Goal: Information Seeking & Learning: Learn about a topic

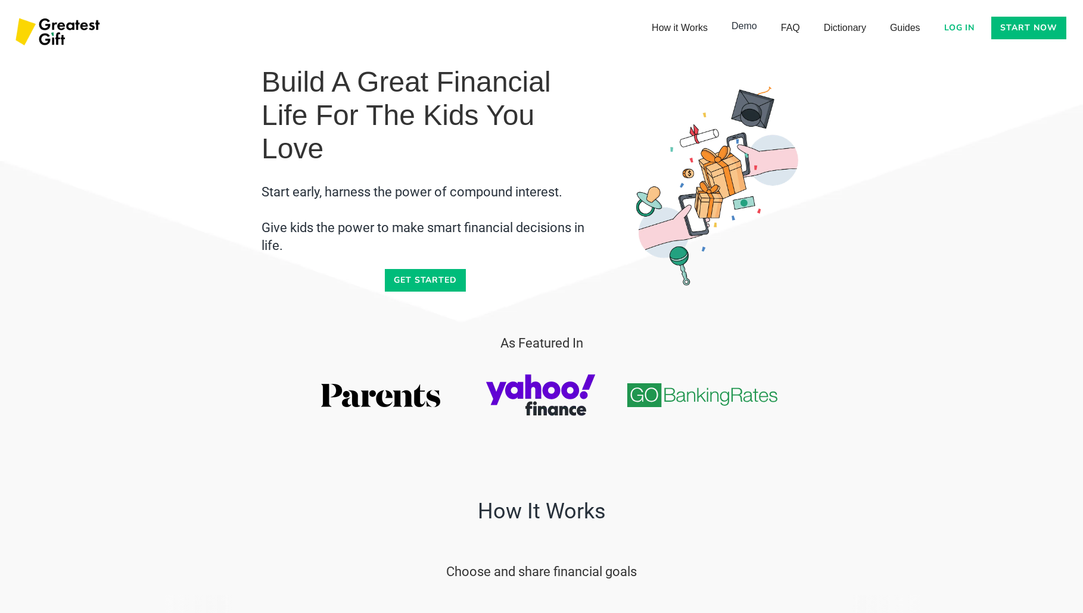
scroll to position [397, 0]
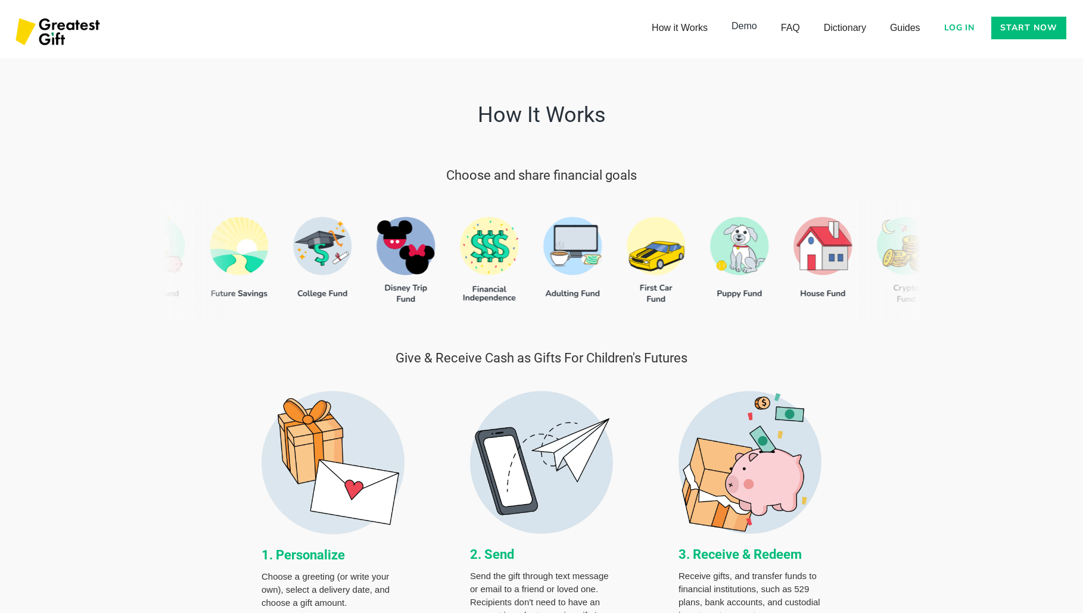
click at [746, 29] on link "Demo" at bounding box center [743, 26] width 49 height 24
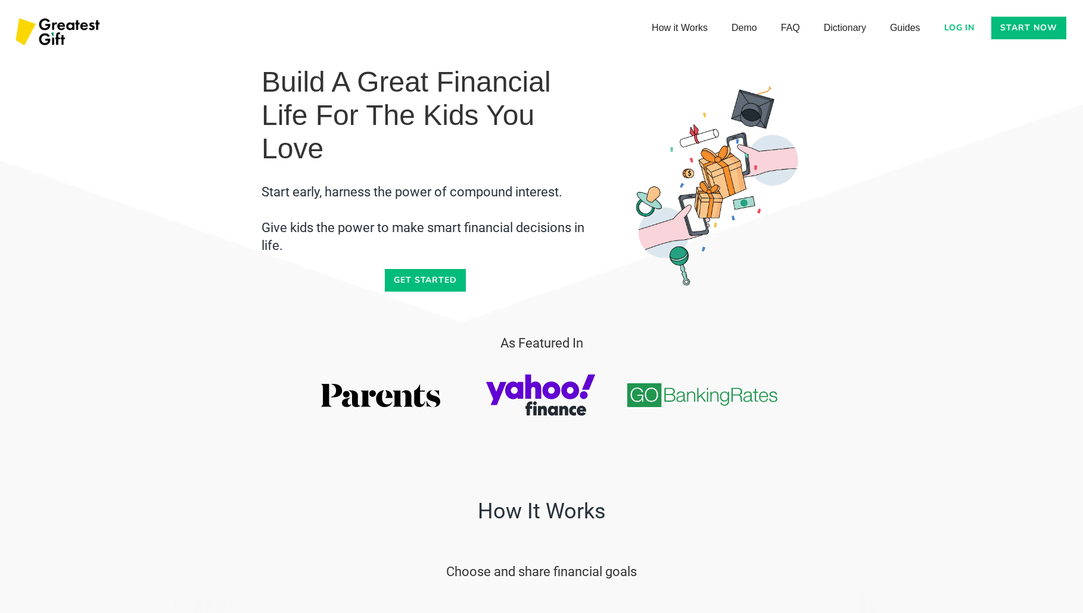
scroll to position [4532, 0]
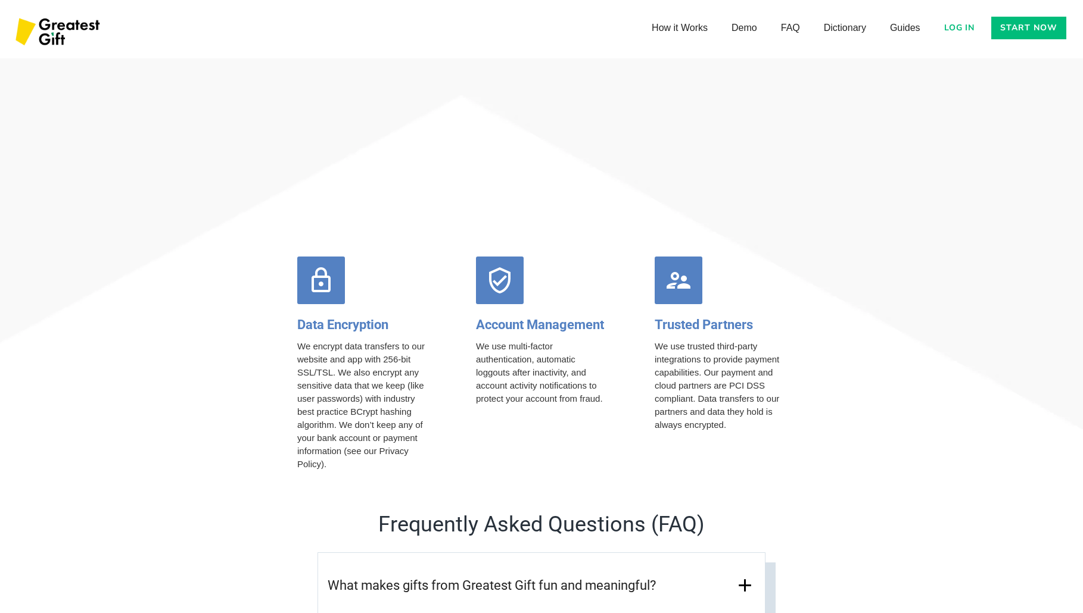
scroll to position [4651, 0]
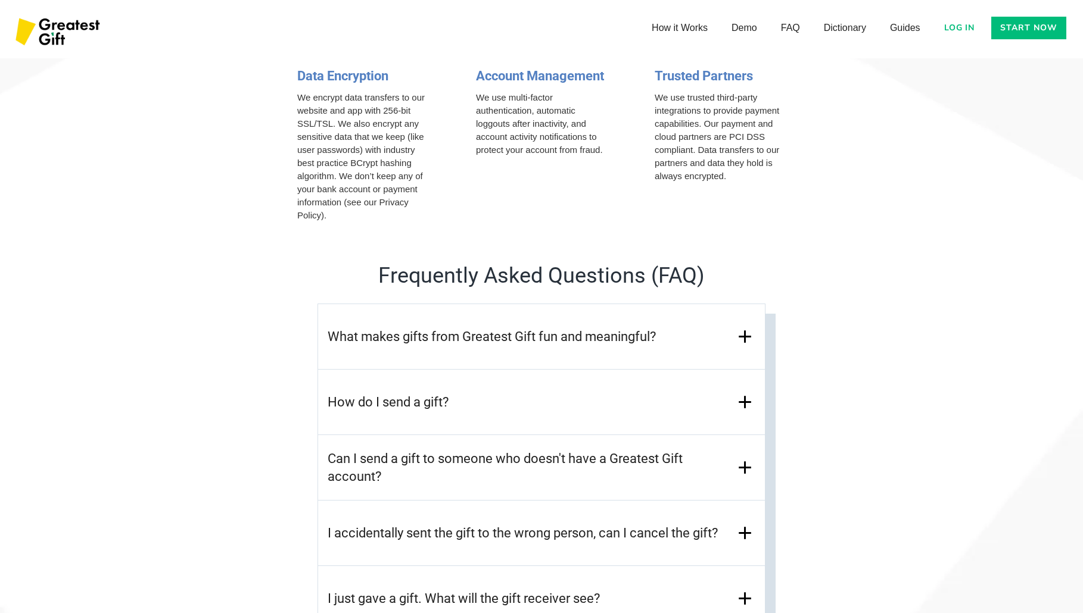
scroll to position [4889, 0]
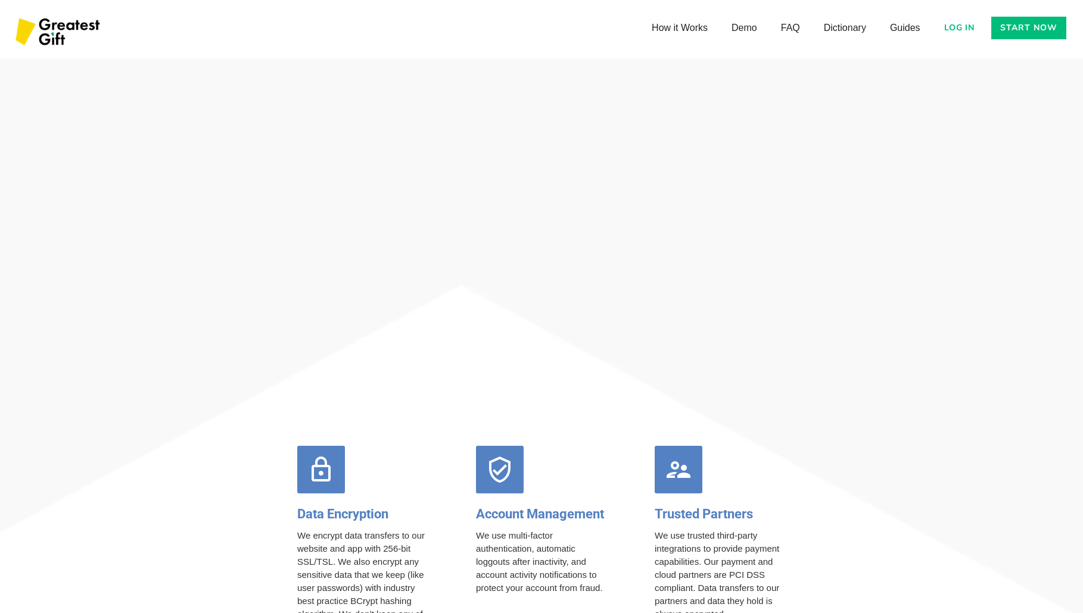
scroll to position [4413, 0]
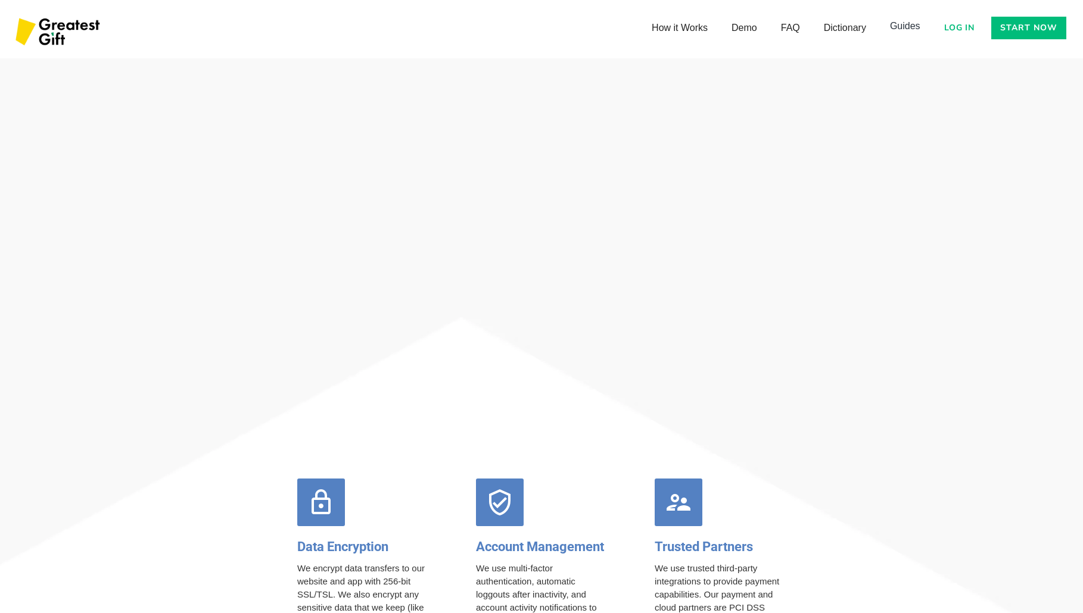
click at [901, 26] on link "Guides" at bounding box center [905, 26] width 54 height 24
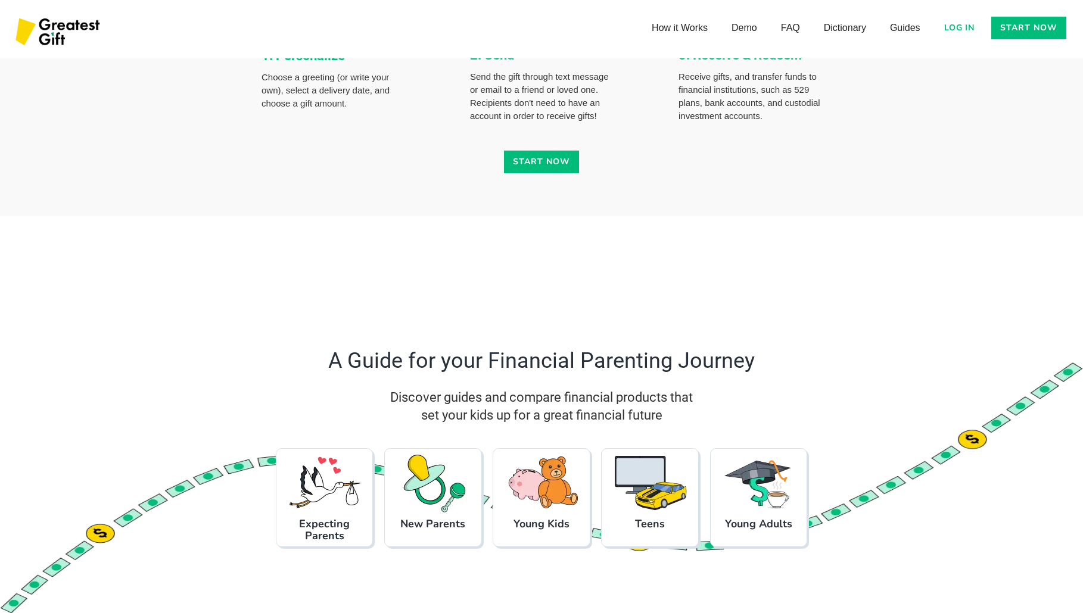
scroll to position [905, 0]
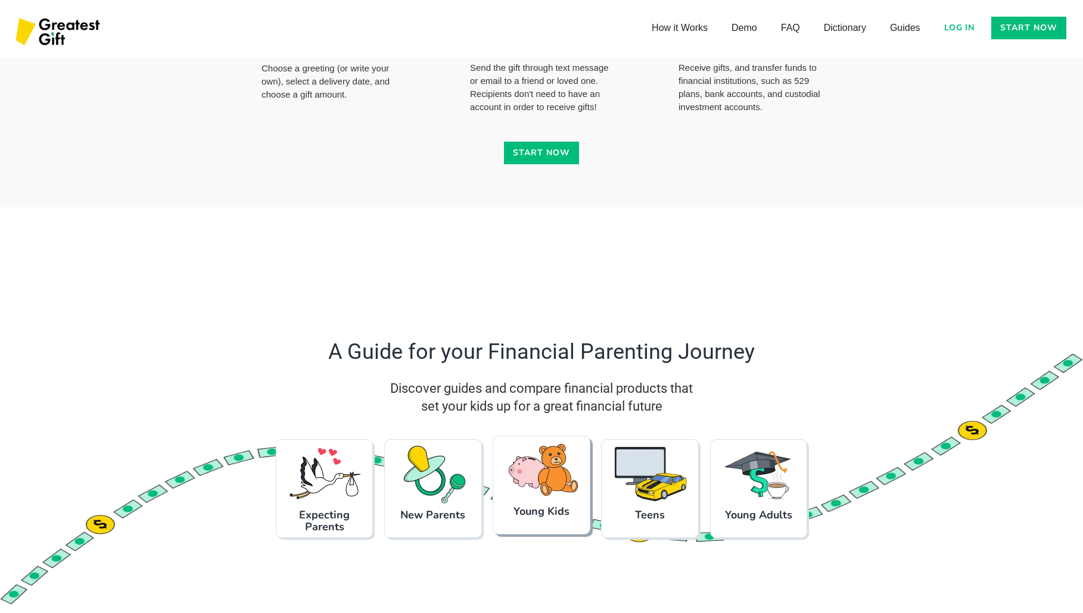
click at [527, 515] on h3 "Young Kids" at bounding box center [541, 512] width 86 height 12
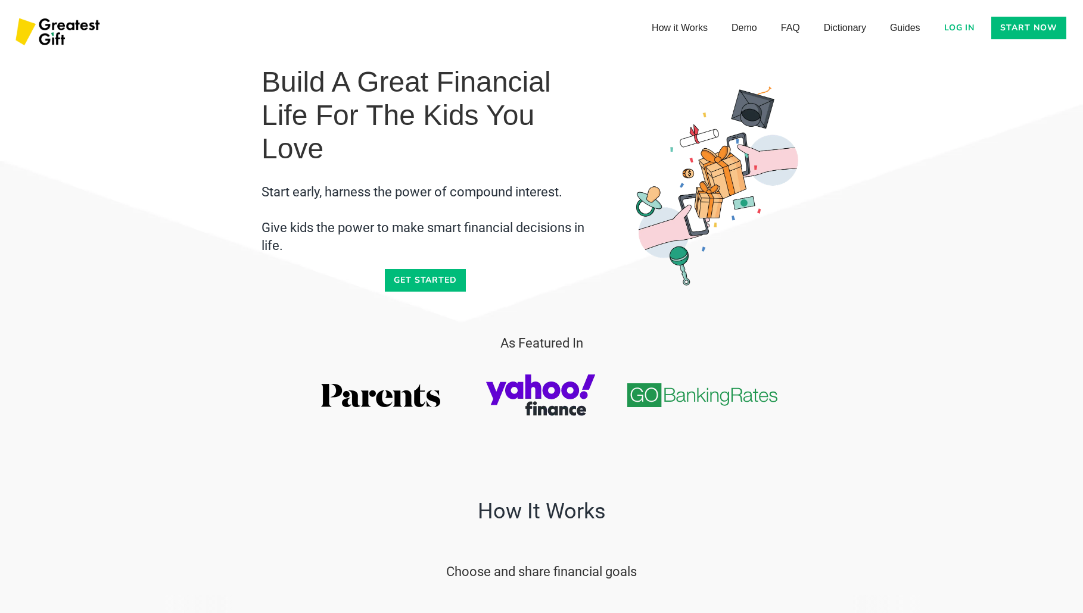
scroll to position [397, 0]
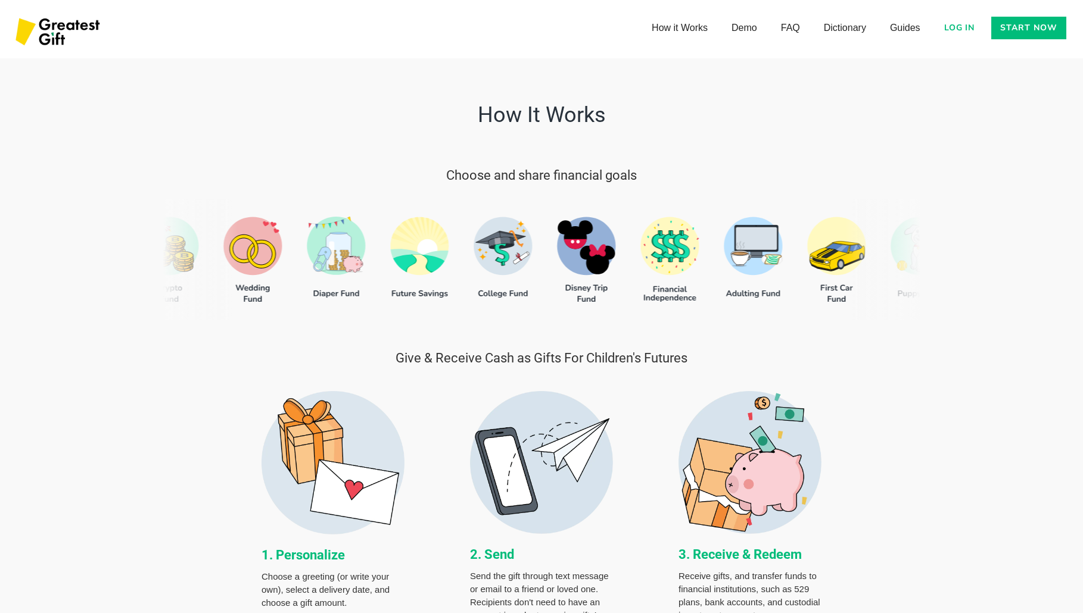
click at [423, 250] on div at bounding box center [542, 259] width 758 height 121
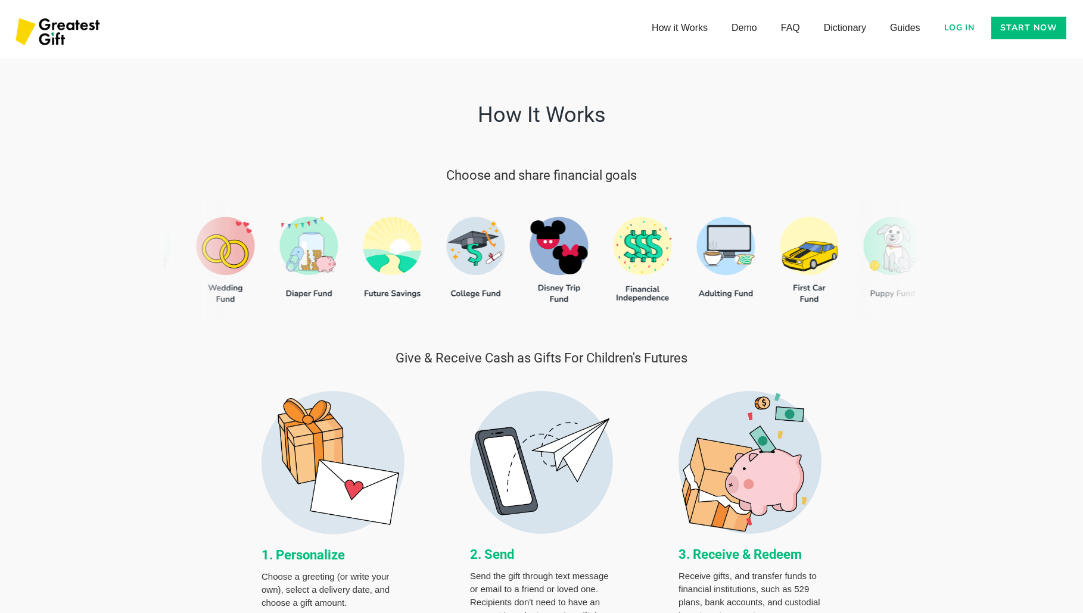
click at [404, 247] on div at bounding box center [542, 259] width 758 height 121
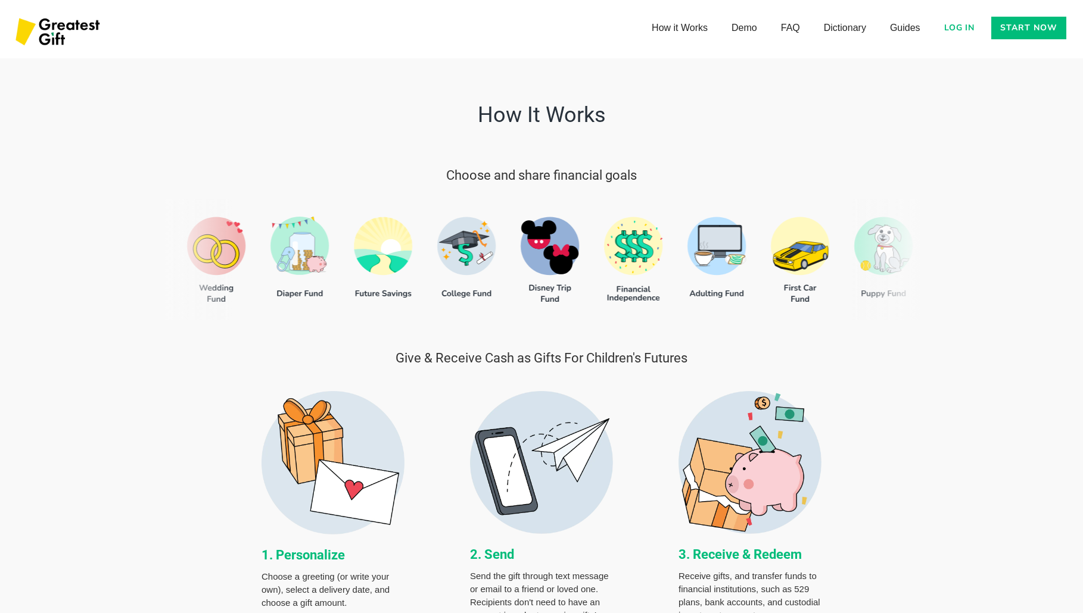
click at [388, 246] on div at bounding box center [542, 259] width 758 height 121
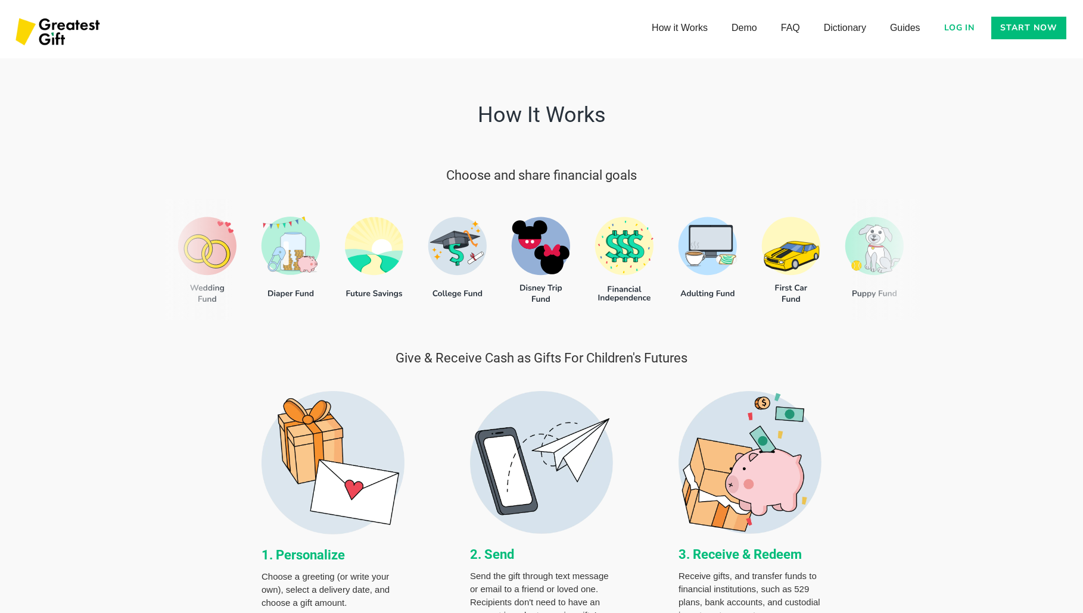
click at [379, 245] on div at bounding box center [542, 259] width 758 height 121
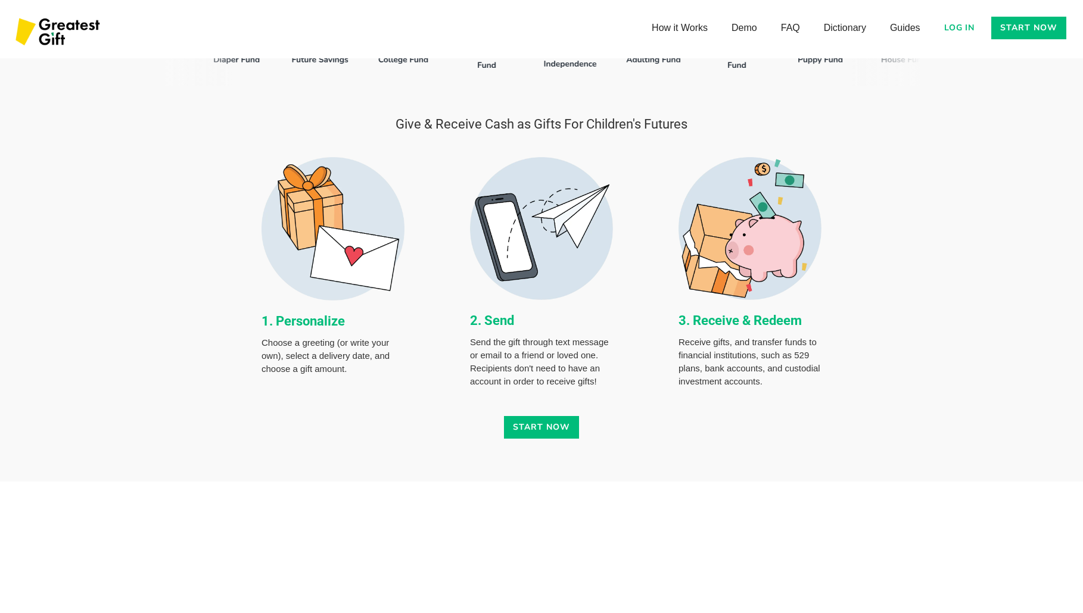
scroll to position [635, 0]
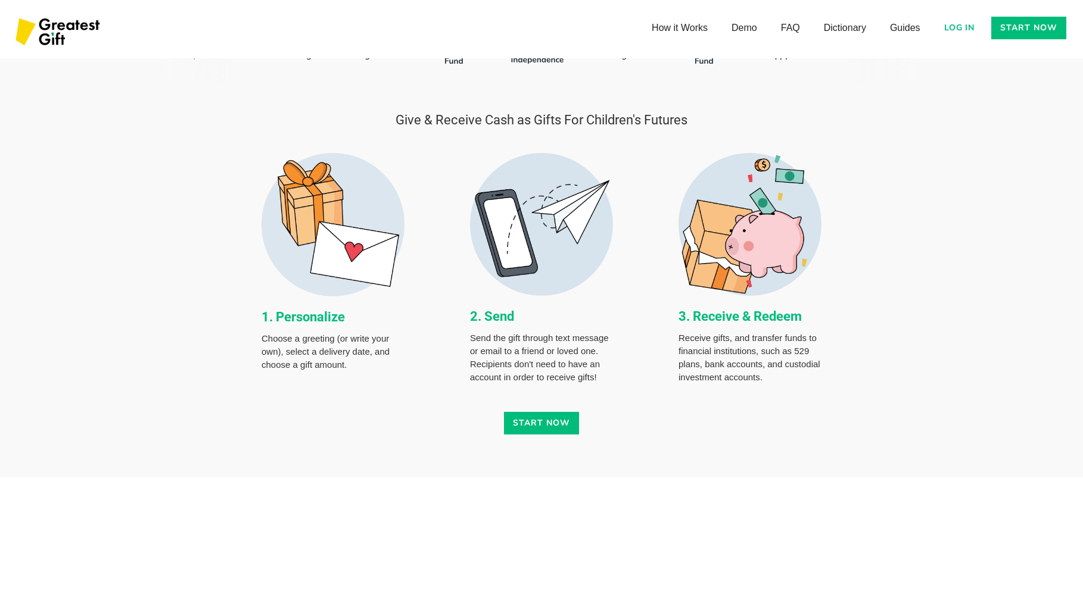
click at [534, 430] on link "Start now" at bounding box center [541, 423] width 75 height 23
click at [549, 265] on img at bounding box center [541, 224] width 143 height 143
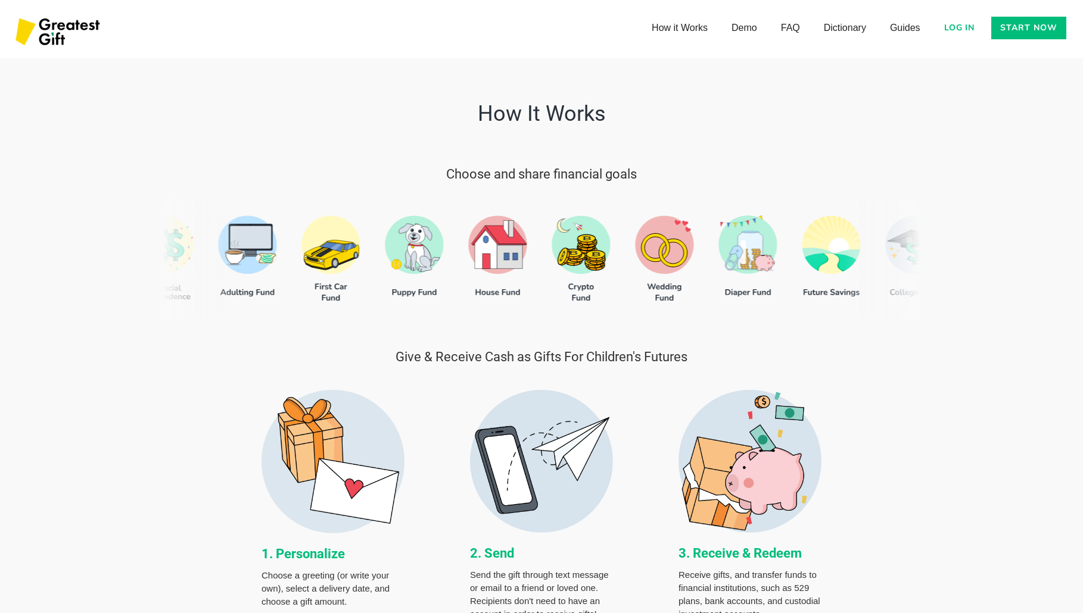
scroll to position [397, 0]
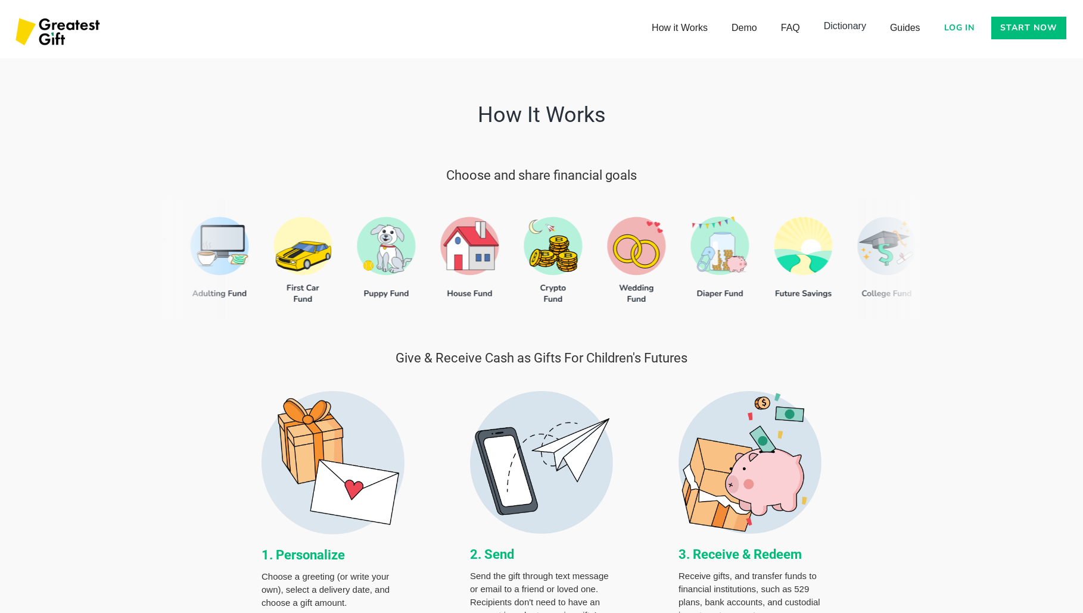
click at [833, 23] on link "Dictionary" at bounding box center [845, 26] width 66 height 24
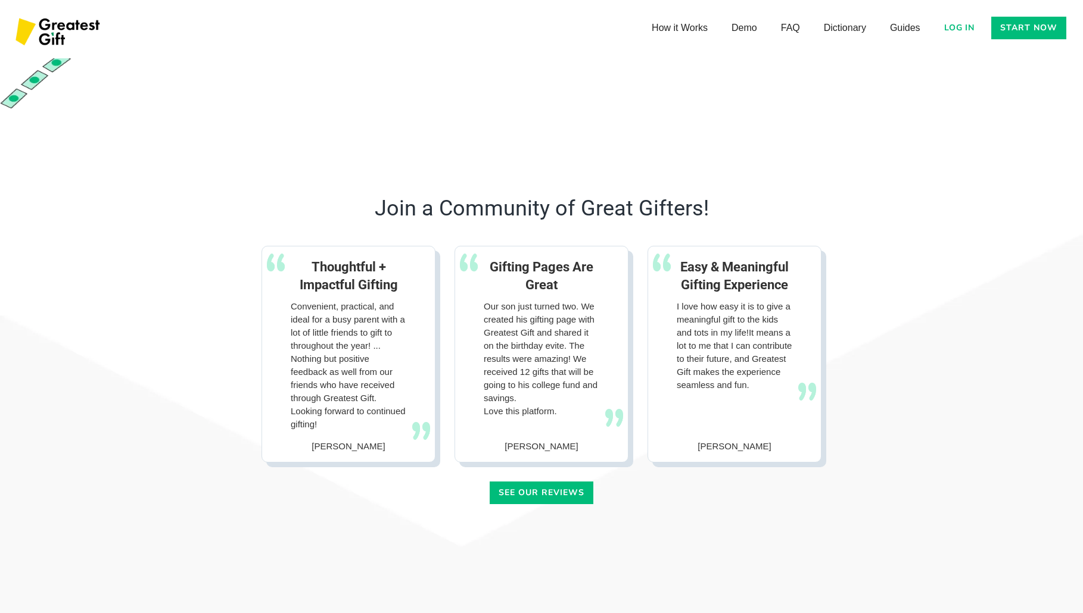
scroll to position [1410, 0]
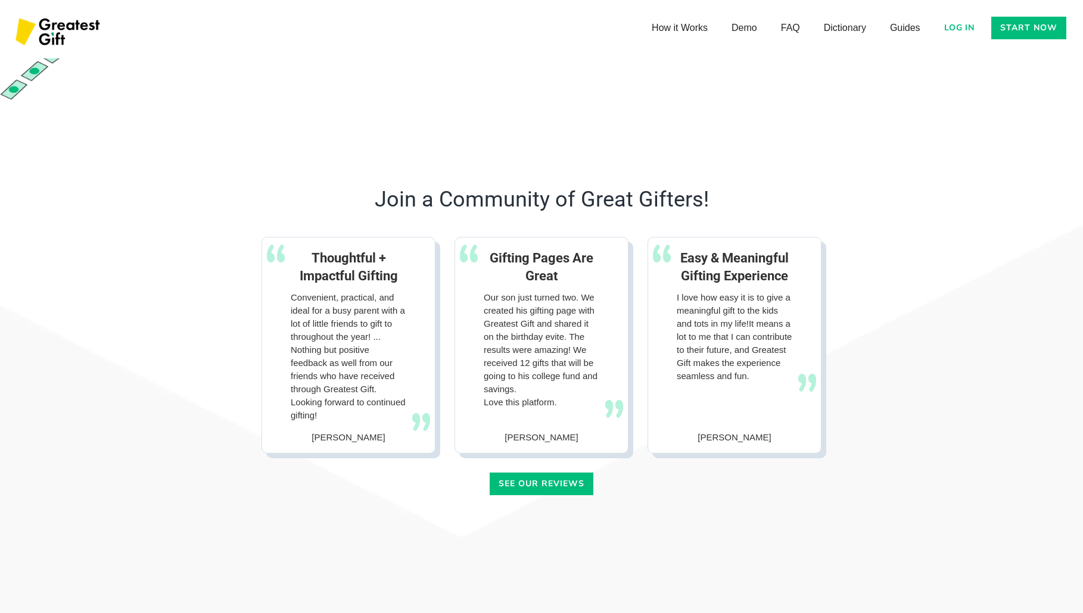
click at [582, 488] on strong "SEE OUR REVIEWS" at bounding box center [541, 483] width 85 height 11
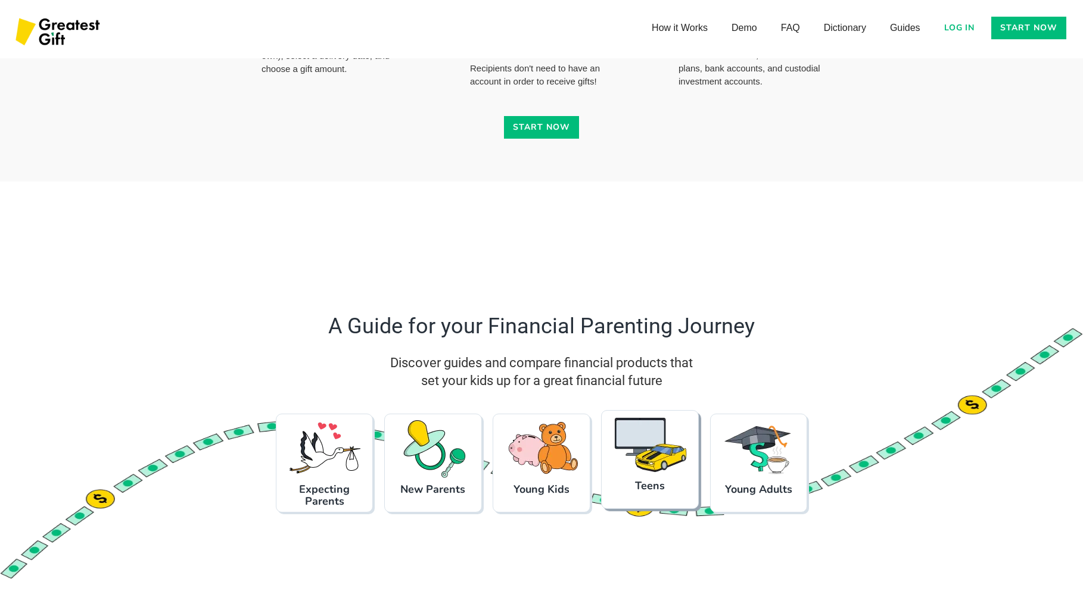
scroll to position [1111, 0]
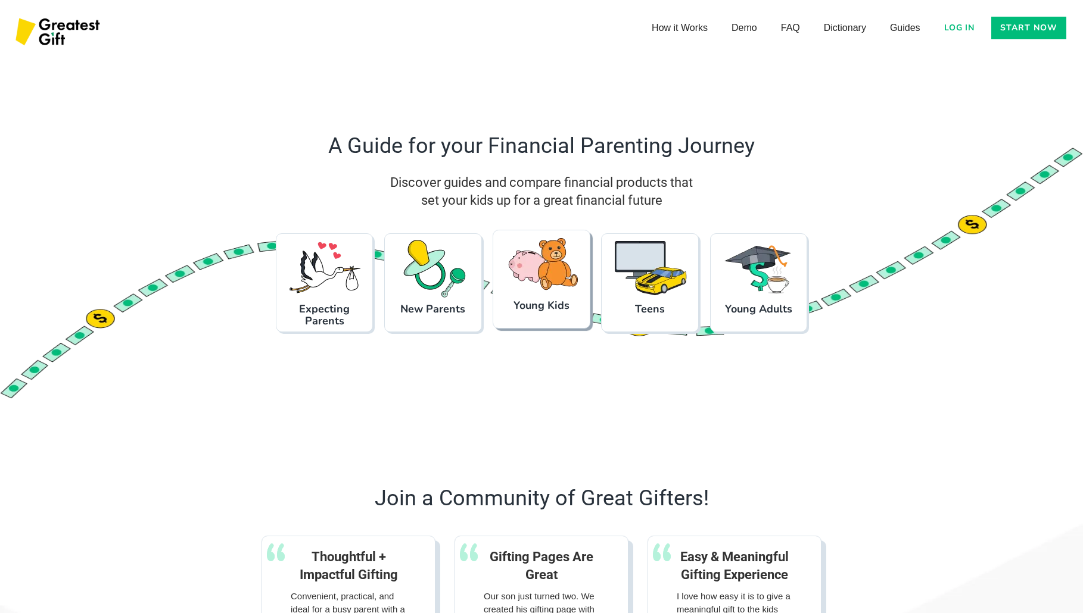
click at [563, 292] on img at bounding box center [541, 265] width 74 height 60
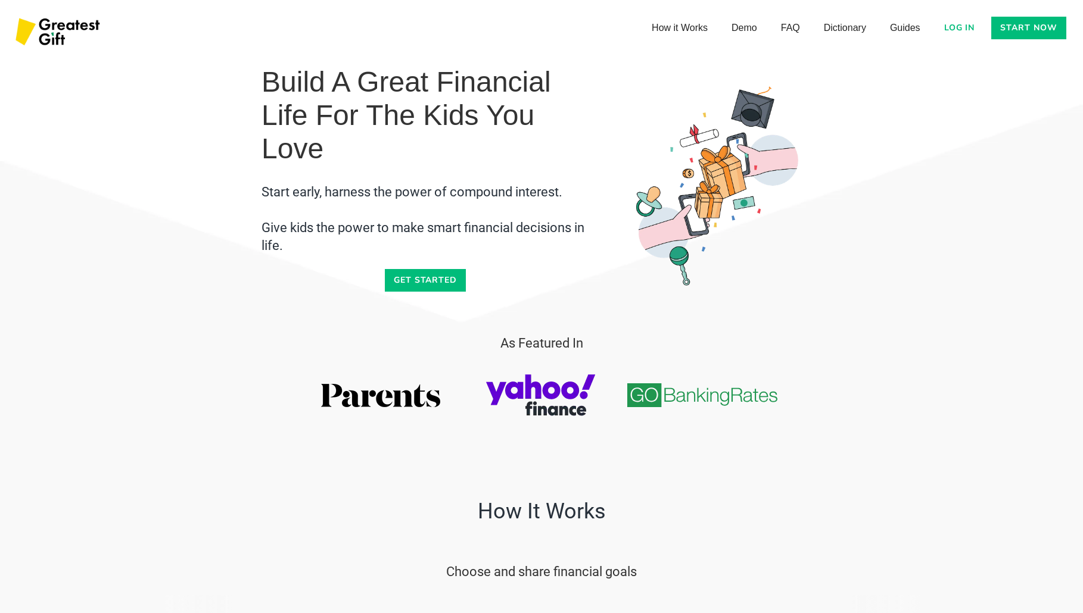
scroll to position [1111, 0]
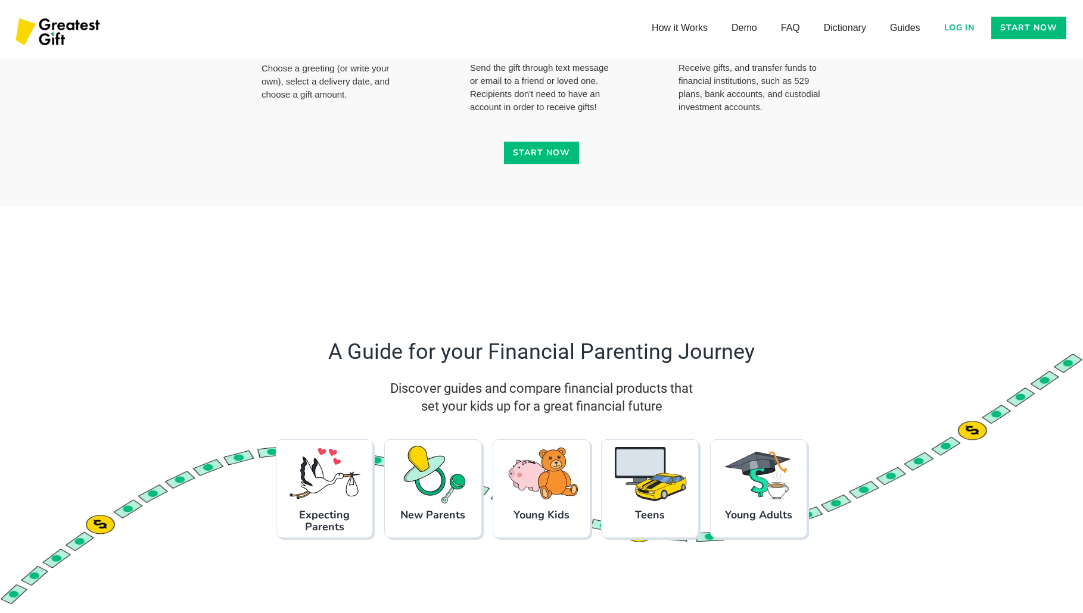
scroll to position [4415, 0]
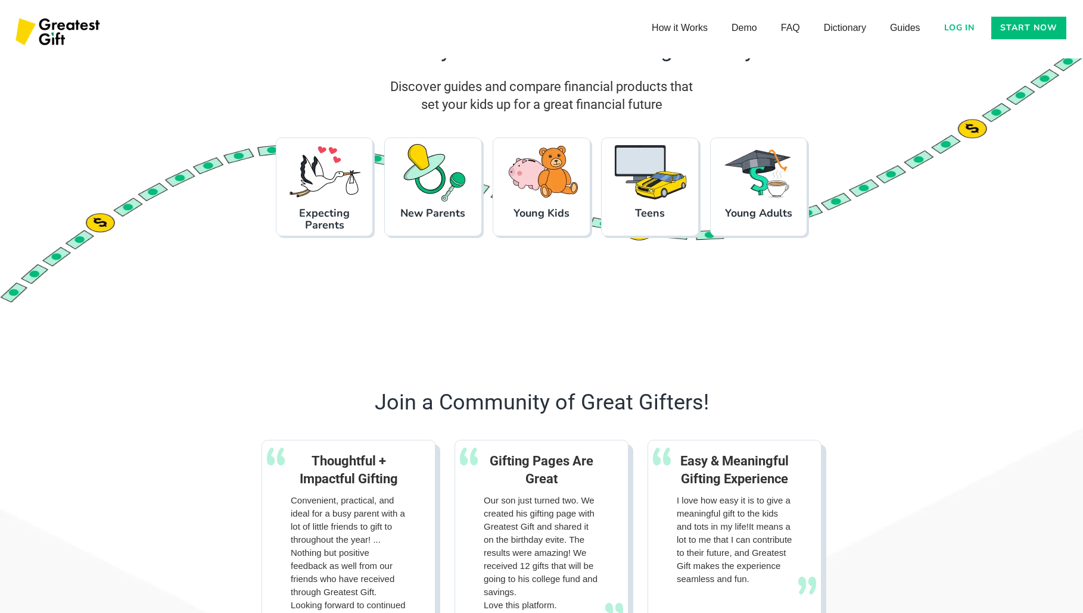
scroll to position [1351, 0]
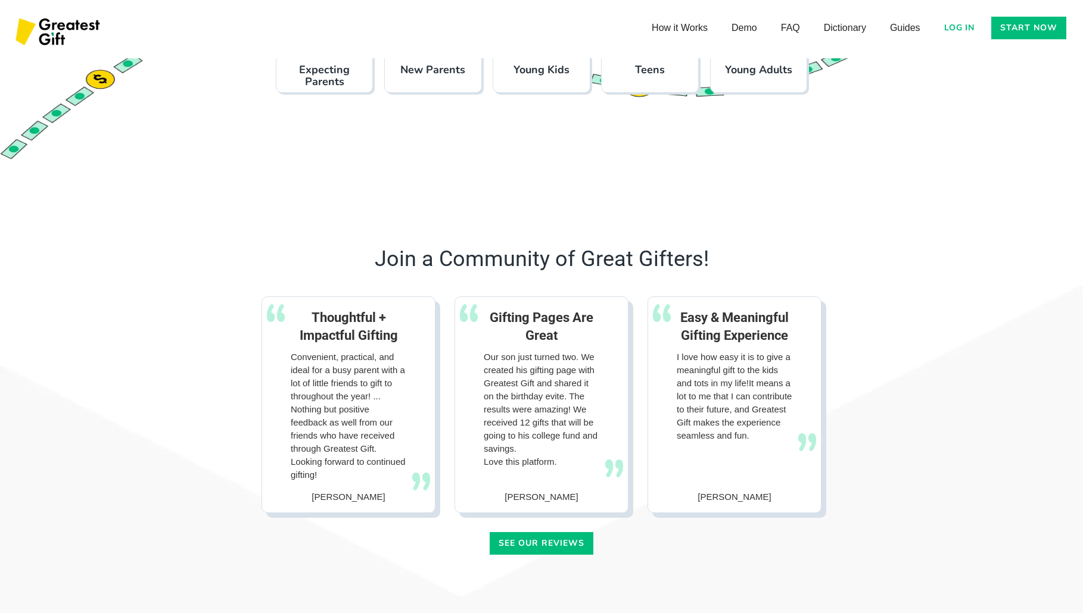
click at [531, 541] on strong "SEE OUR REVIEWS" at bounding box center [541, 543] width 85 height 11
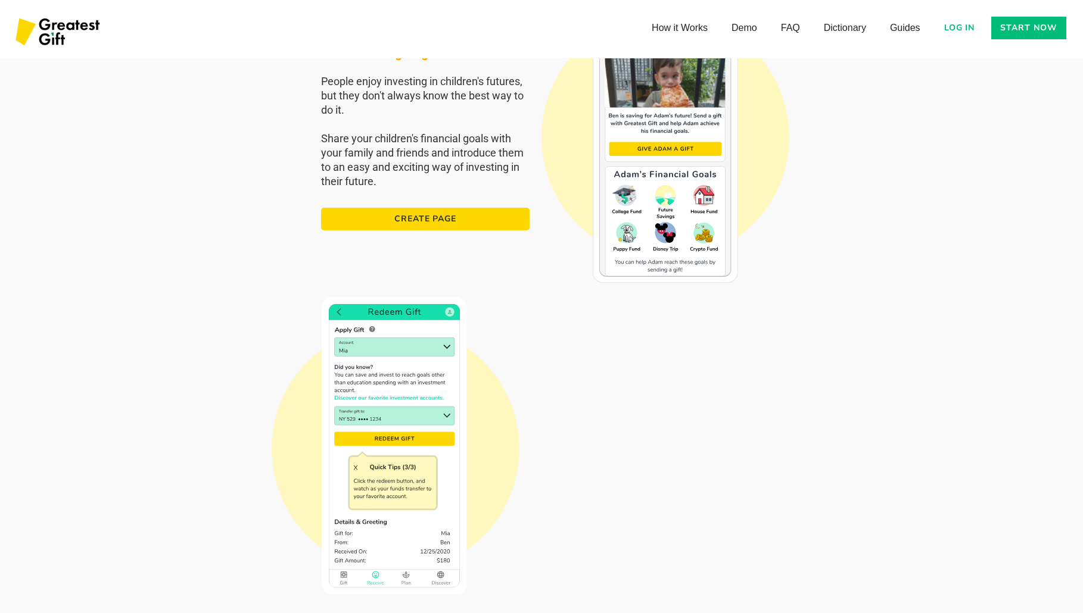
scroll to position [2125, 0]
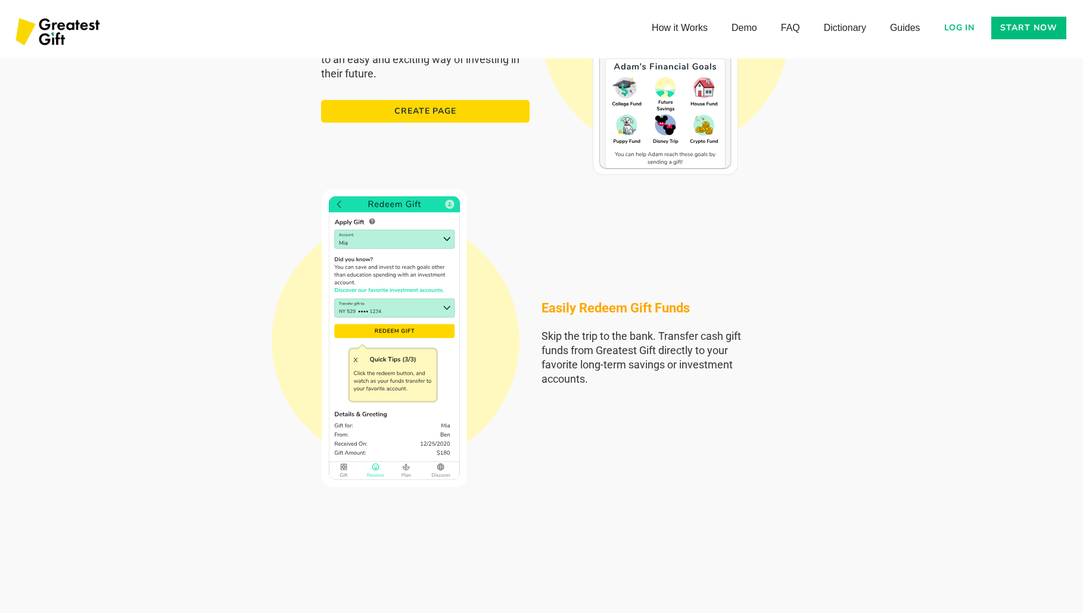
click at [427, 366] on img at bounding box center [396, 338] width 248 height 298
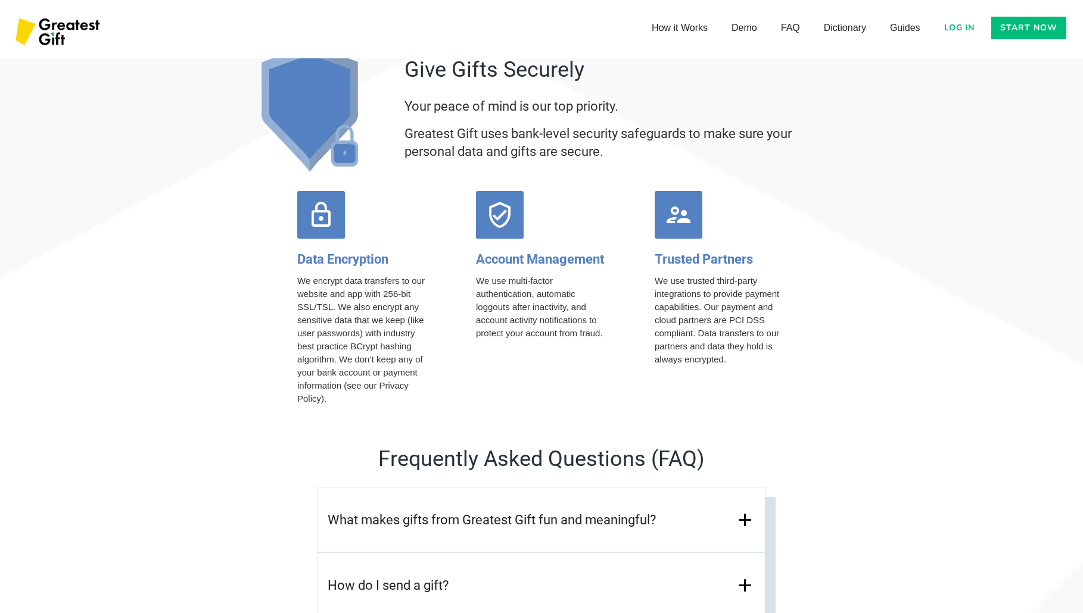
scroll to position [4746, 0]
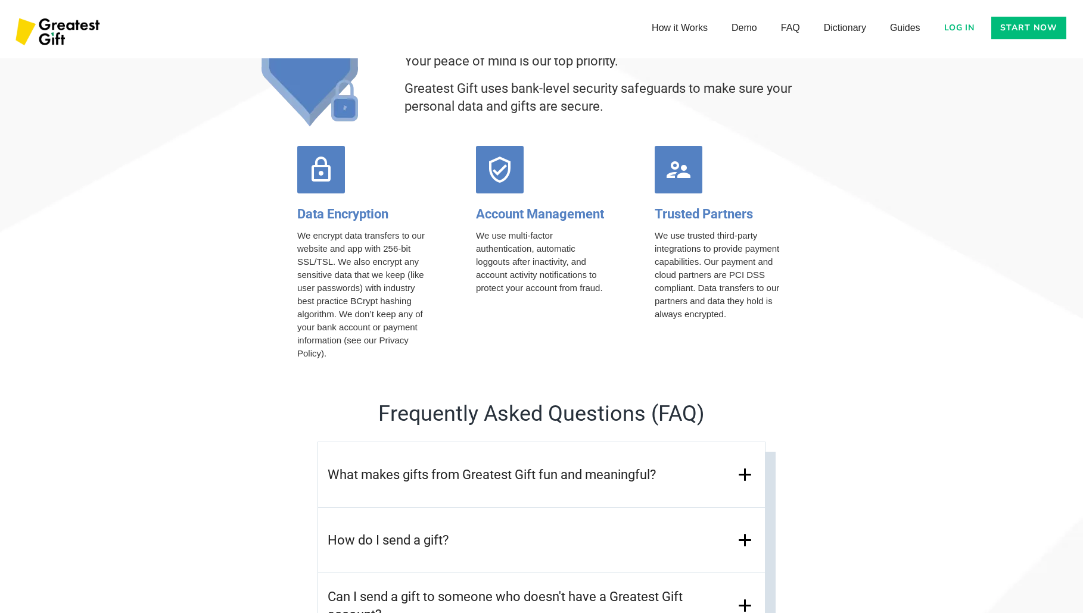
click at [717, 472] on div "What makes gifts from Greatest Gift fun and meaningful?" at bounding box center [541, 476] width 447 height 66
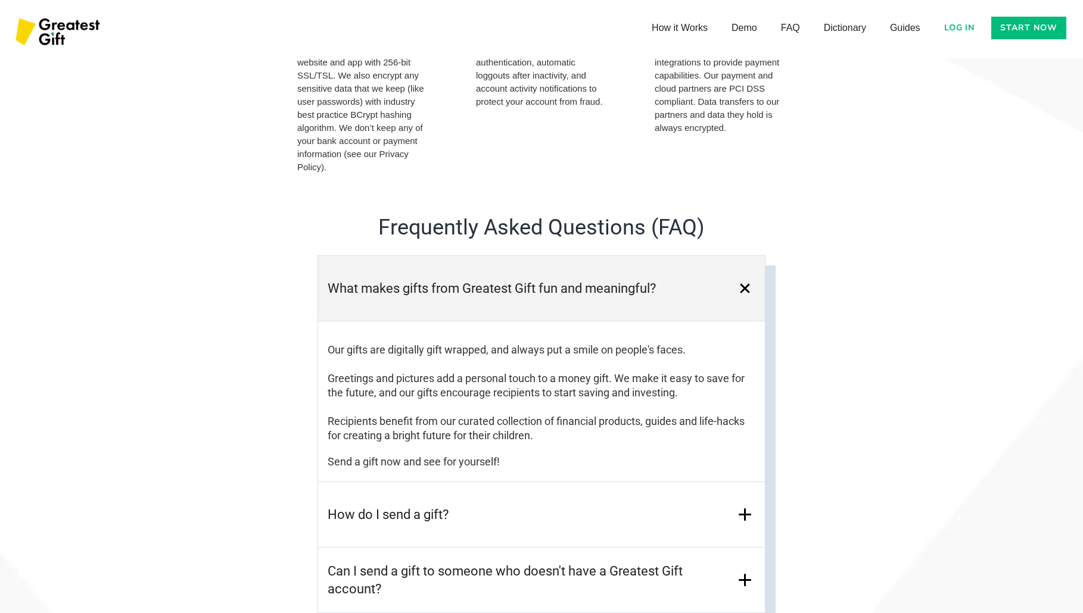
scroll to position [4984, 0]
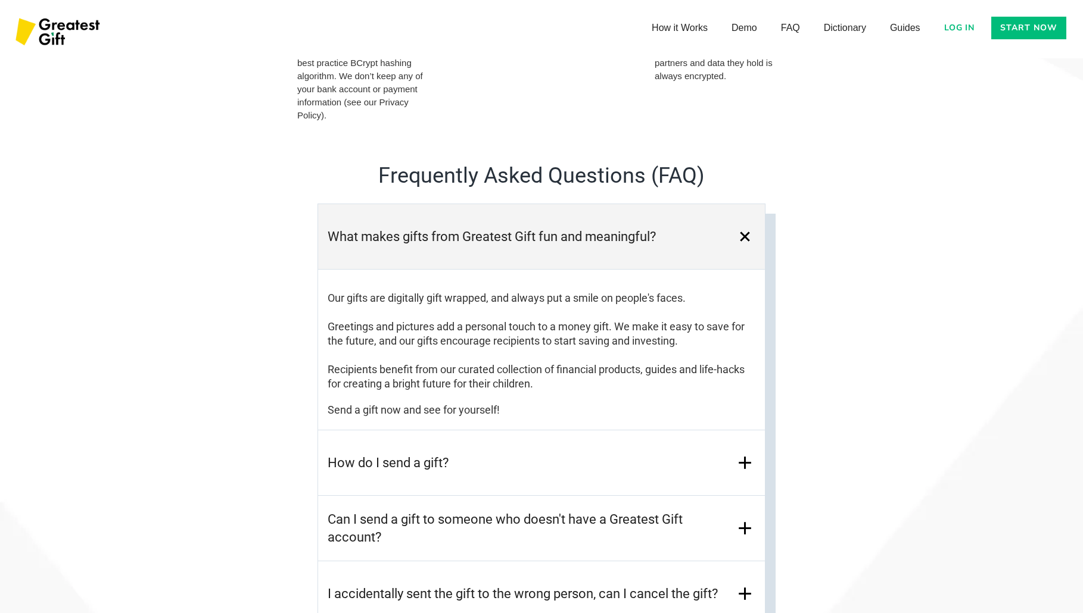
click at [678, 478] on div "How do I send a gift?" at bounding box center [541, 464] width 447 height 66
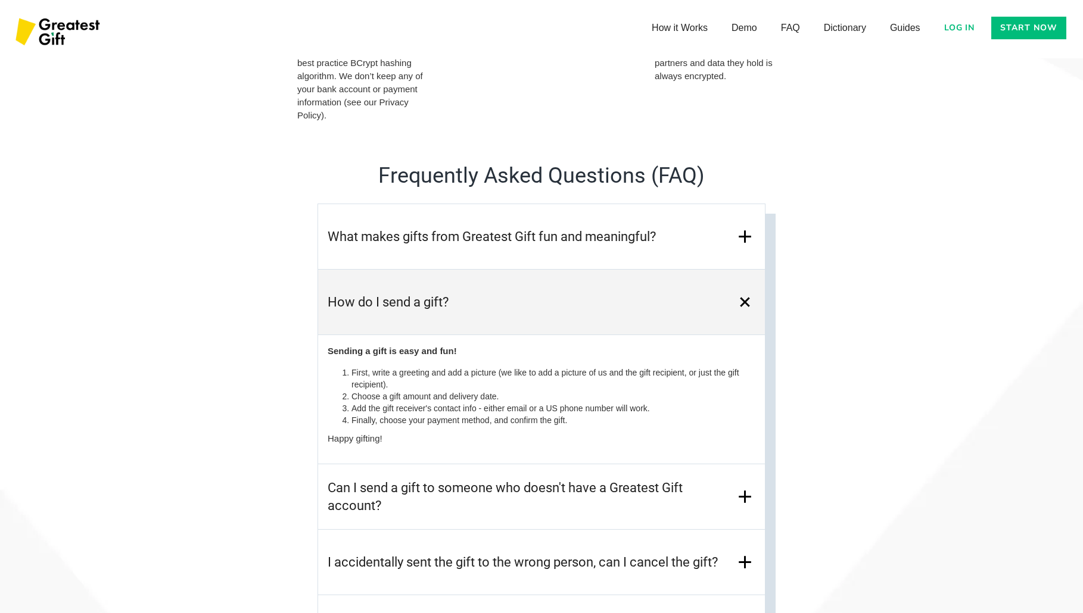
click at [684, 510] on h3 "Can I send a gift to someone who doesn't have a Greatest Gift account?" at bounding box center [531, 497] width 407 height 36
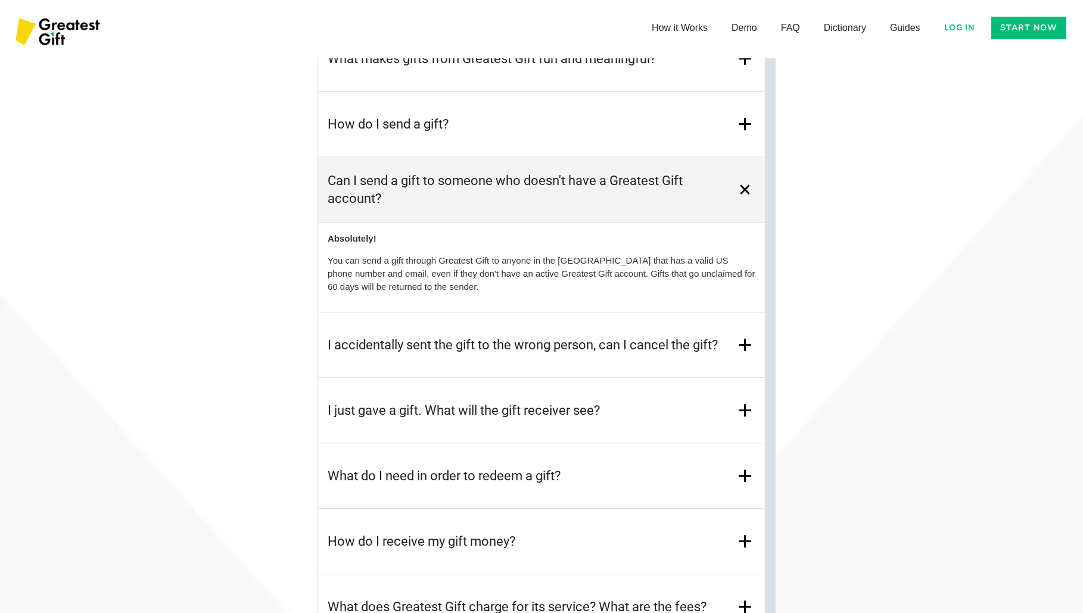
scroll to position [5163, 0]
click at [610, 426] on div "I just gave a gift. What will the gift receiver see?" at bounding box center [541, 411] width 447 height 66
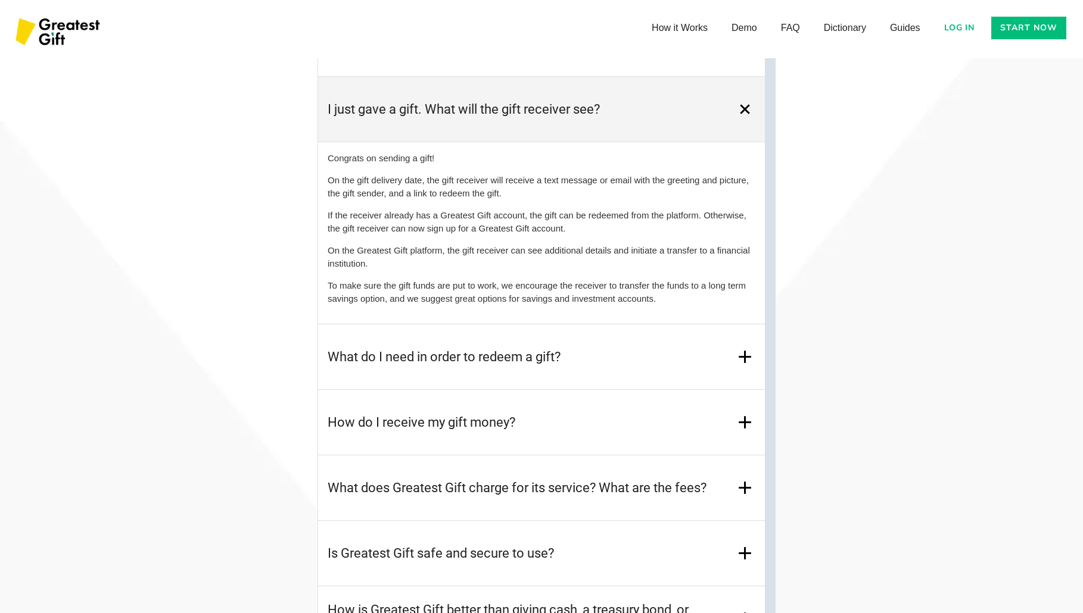
scroll to position [5401, 0]
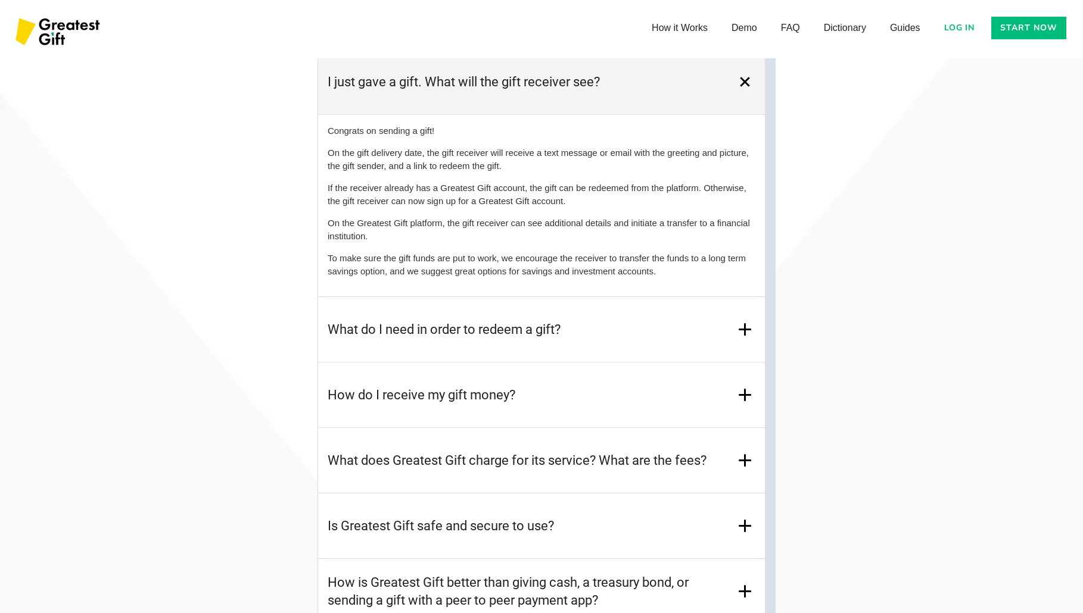
click at [599, 415] on div "How do I receive my gift money?" at bounding box center [541, 396] width 447 height 66
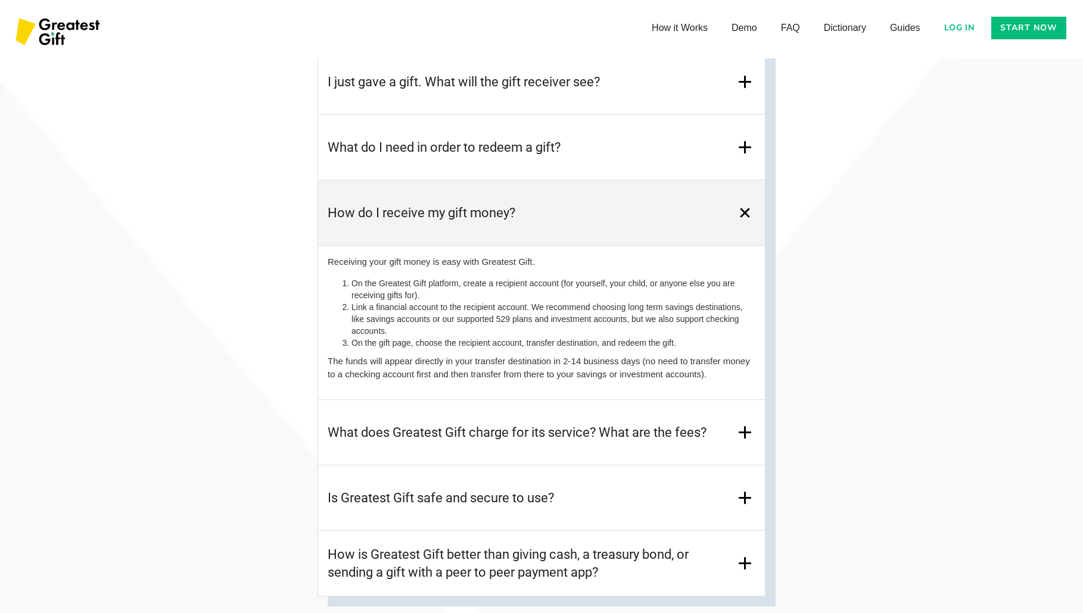
click at [598, 426] on h3 "What does Greatest Gift charge for its service? What are the fees?" at bounding box center [517, 433] width 379 height 18
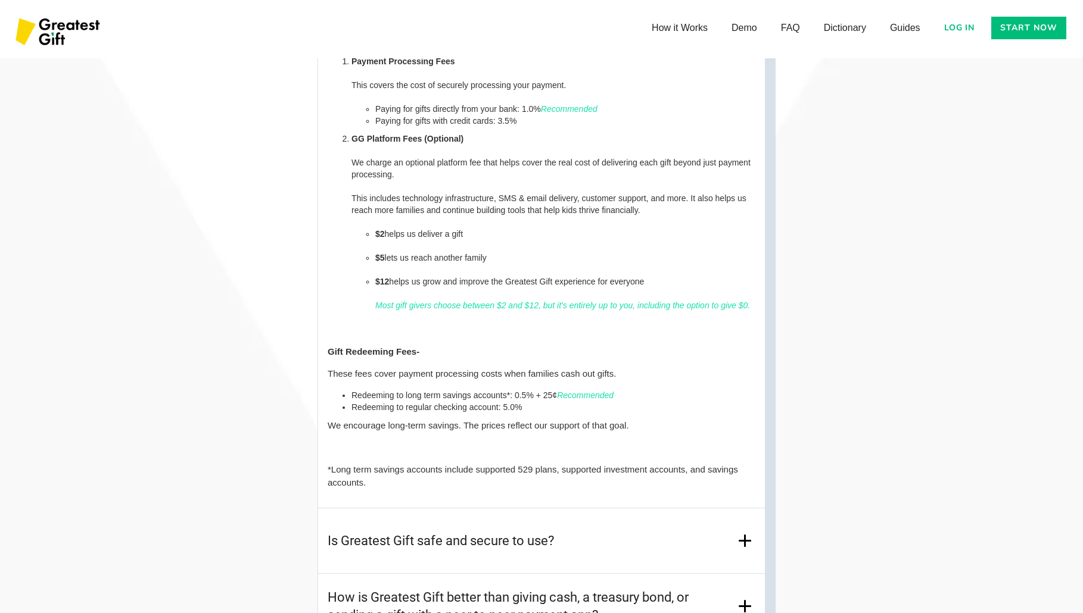
scroll to position [5818, 0]
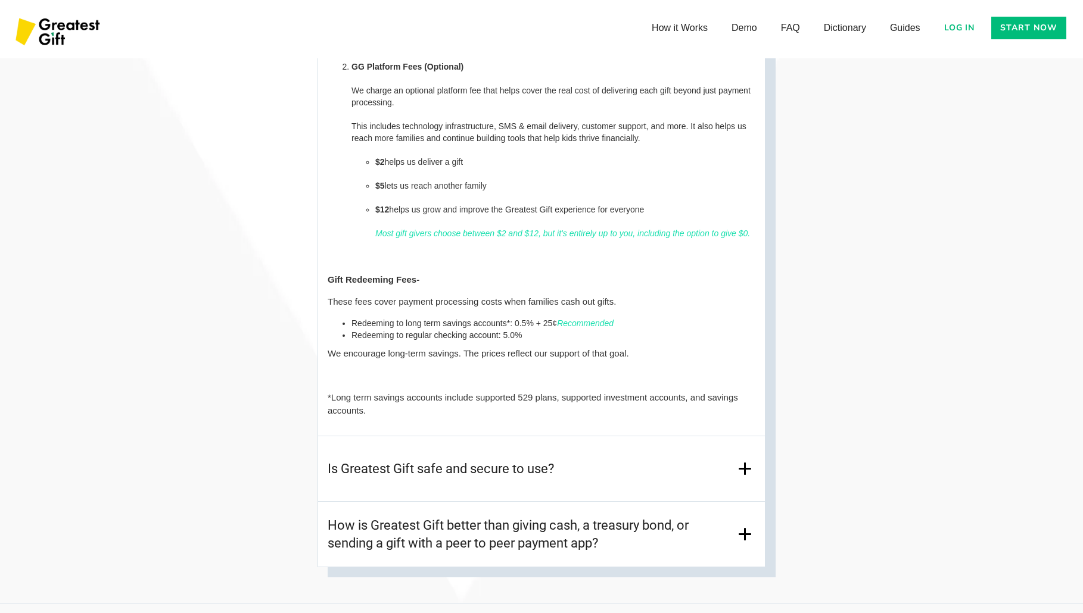
click at [664, 471] on div "Is Greatest Gift safe and secure to use?" at bounding box center [541, 470] width 447 height 66
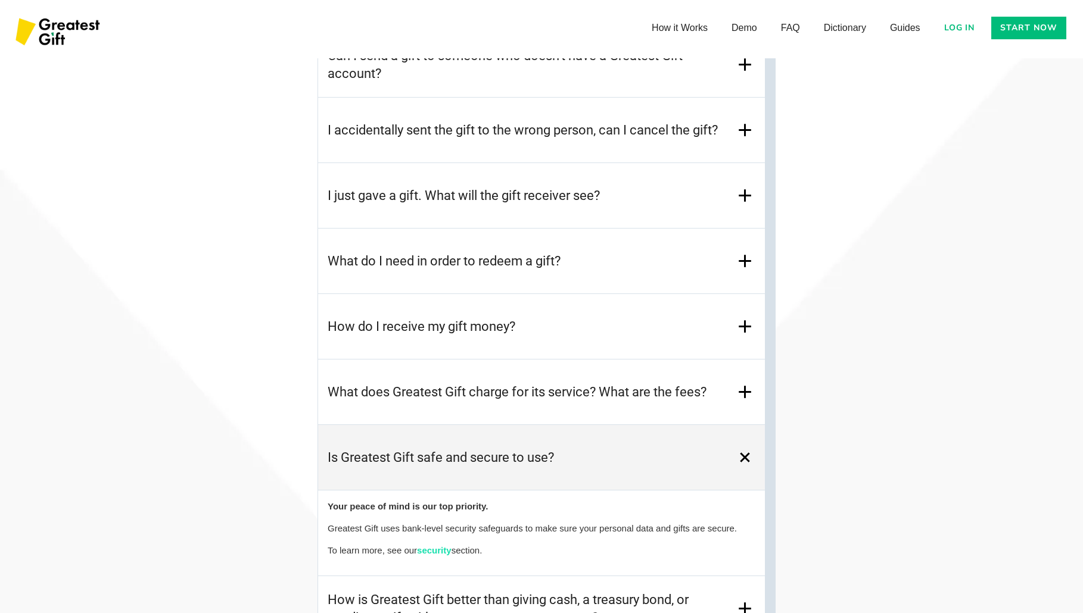
scroll to position [5270, 0]
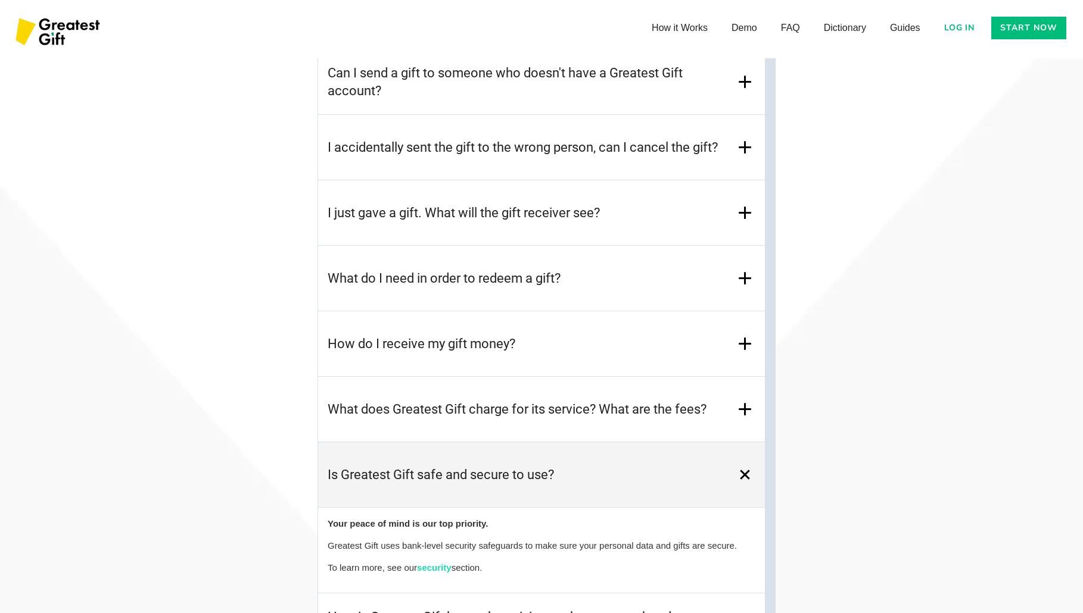
click at [613, 418] on h3 "What does Greatest Gift charge for its service? What are the fees?" at bounding box center [517, 410] width 379 height 18
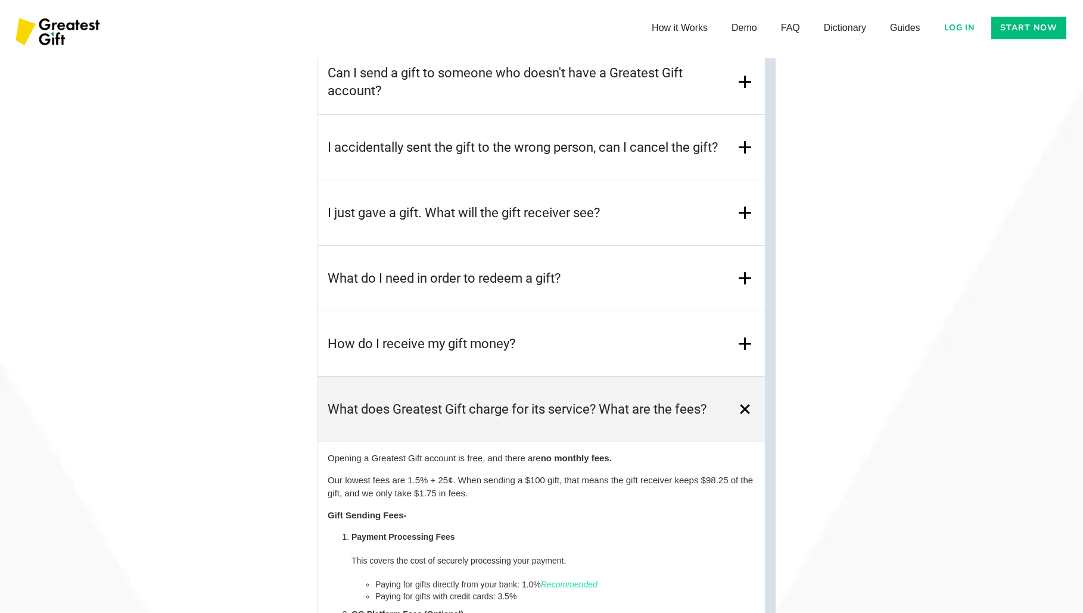
click at [577, 585] on em "Recommended" at bounding box center [569, 585] width 57 height 10
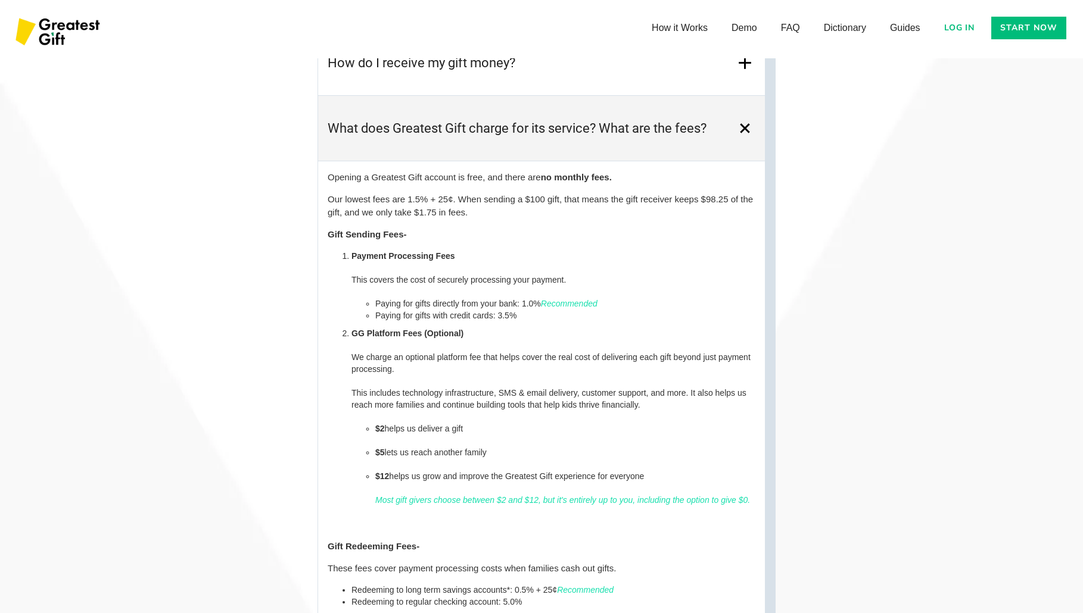
scroll to position [5568, 0]
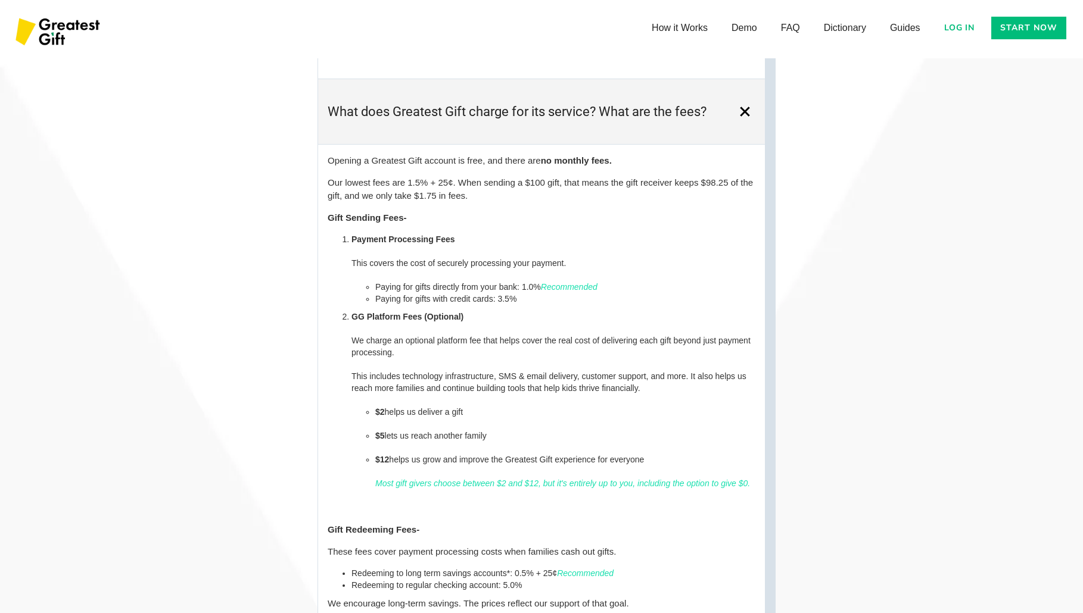
click at [578, 575] on em "Recommended" at bounding box center [585, 574] width 57 height 10
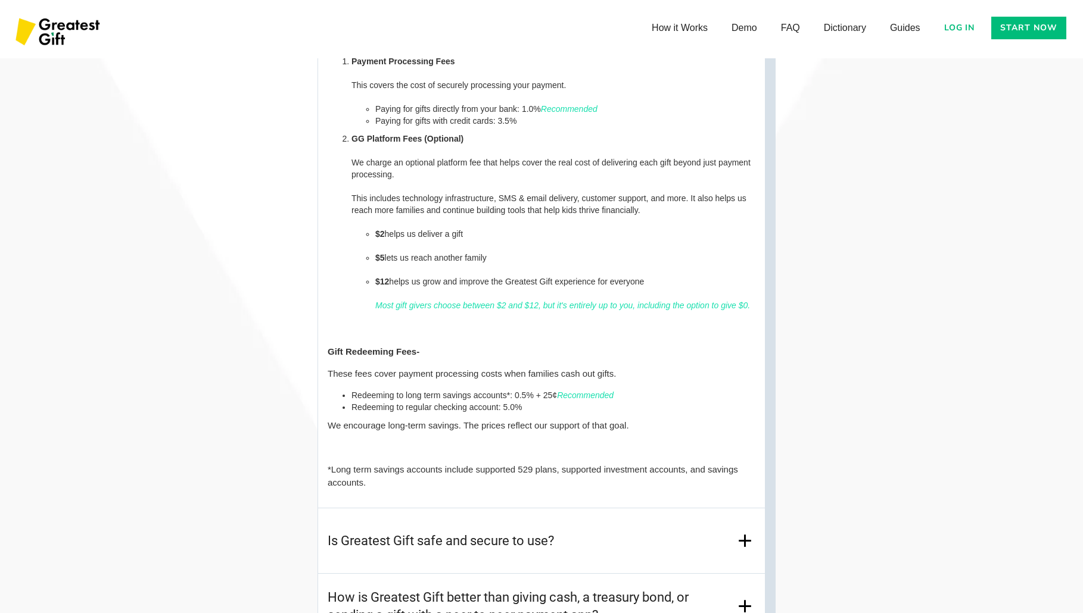
scroll to position [5746, 0]
click at [640, 534] on div "Is Greatest Gift safe and secure to use?" at bounding box center [541, 541] width 447 height 66
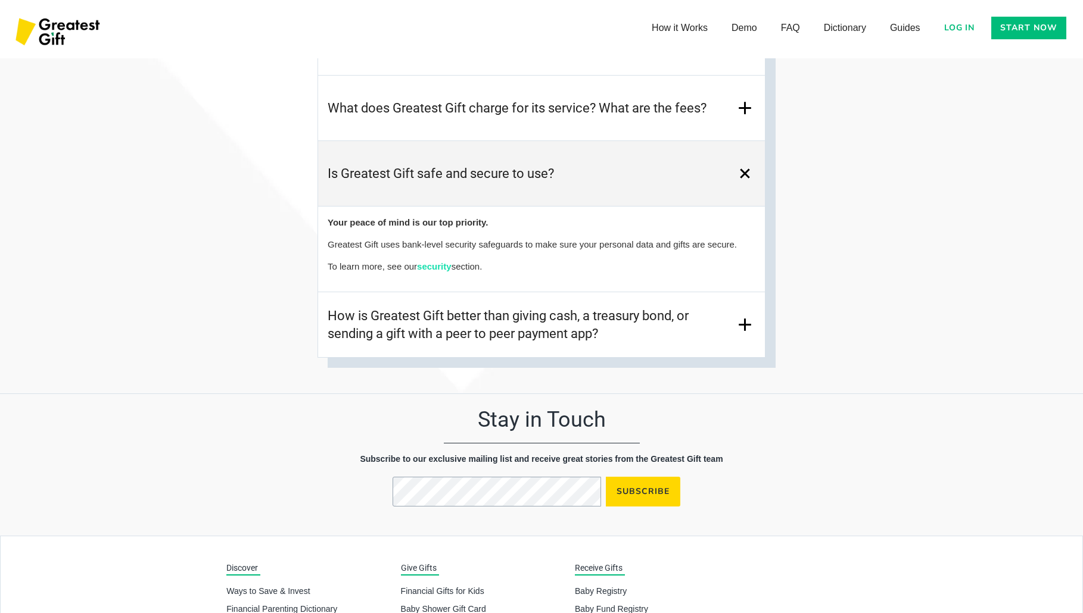
scroll to position [5568, 0]
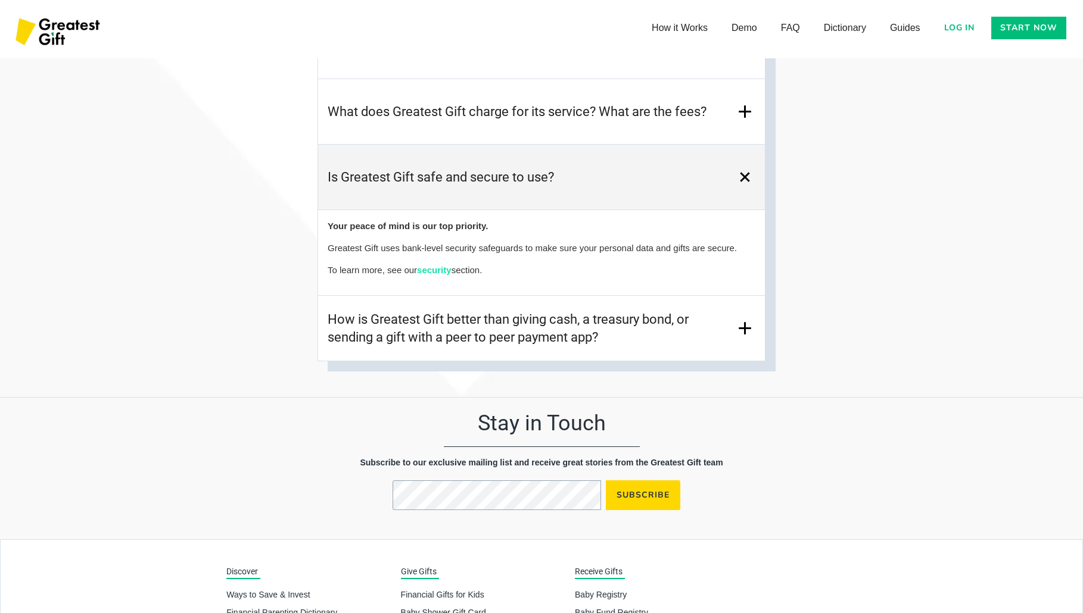
click at [673, 334] on h3 "How is Greatest Gift better than giving cash, a treasury bond, or sending a gif…" at bounding box center [531, 329] width 407 height 36
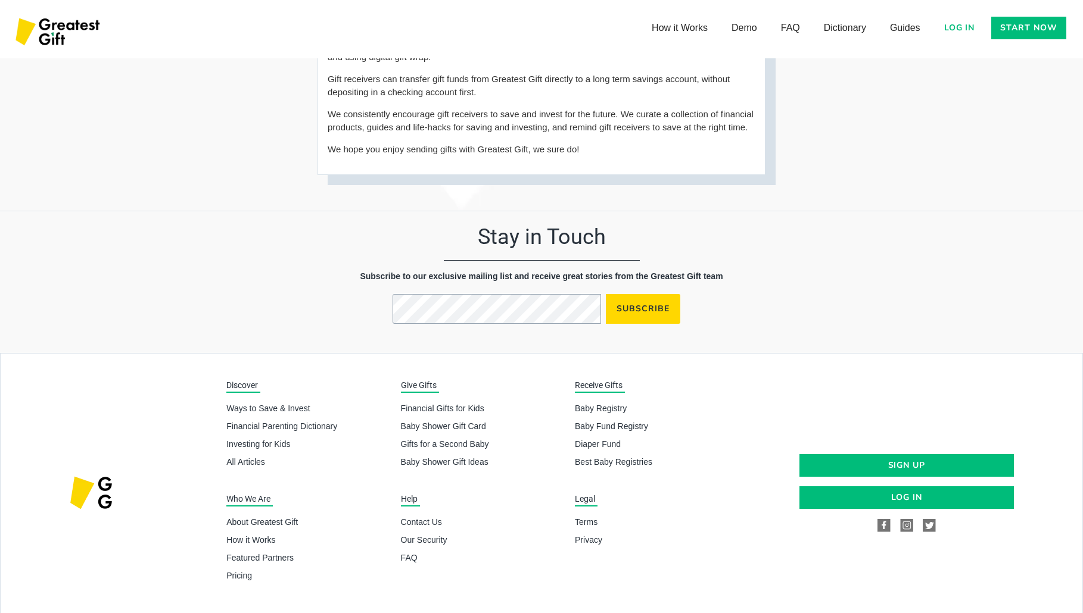
scroll to position [5902, 0]
